Goal: Check status: Check status

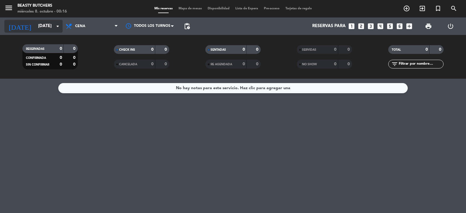
click at [50, 27] on input "[DATE]" at bounding box center [63, 26] width 56 height 11
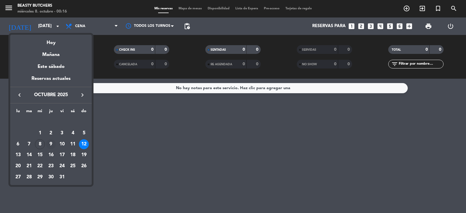
click at [50, 148] on div "9" at bounding box center [51, 144] width 10 height 10
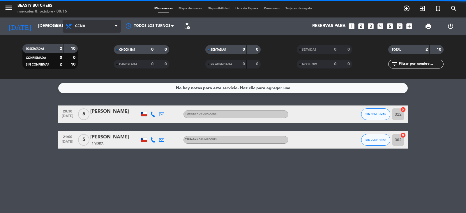
click at [79, 23] on span "Cena" at bounding box center [92, 26] width 58 height 13
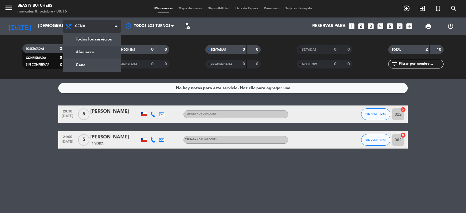
click at [82, 52] on div "menu Beasty Butchers [DATE] 8. octubre - 00:16 Mis reservas Mapa de mesas Dispo…" at bounding box center [233, 39] width 466 height 79
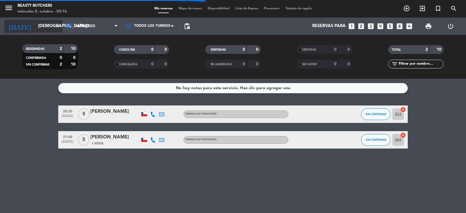
click at [42, 26] on input "[DEMOGRAPHIC_DATA][DATE]" at bounding box center [63, 26] width 56 height 11
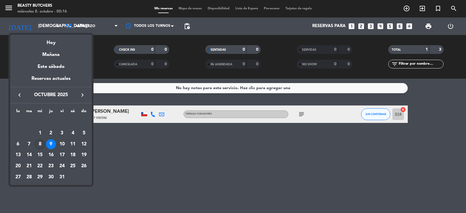
click at [38, 142] on div "8" at bounding box center [40, 144] width 10 height 10
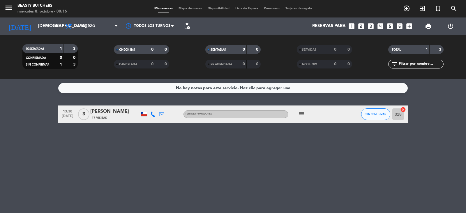
type input "[DATE]"
click at [84, 28] on span "Almuerzo" at bounding box center [85, 26] width 20 height 4
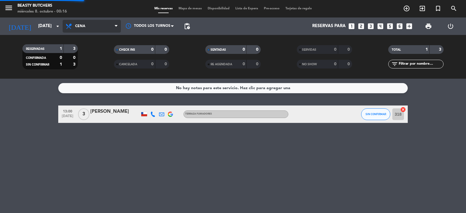
click at [75, 63] on div "menu Beasty Butchers [DATE] 8. octubre - 00:16 Mis reservas Mapa de mesas Dispo…" at bounding box center [233, 39] width 466 height 79
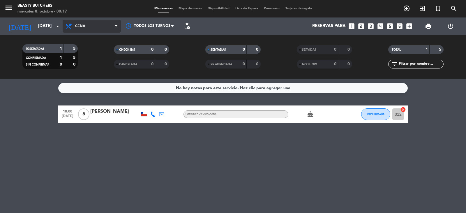
click at [80, 28] on span "Cena" at bounding box center [80, 26] width 10 height 4
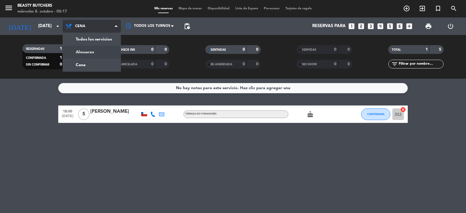
click at [90, 54] on div "menu Beasty Butchers [DATE] 8. octubre - 00:17 Mis reservas Mapa de mesas Dispo…" at bounding box center [233, 39] width 466 height 79
